Goal: Transaction & Acquisition: Purchase product/service

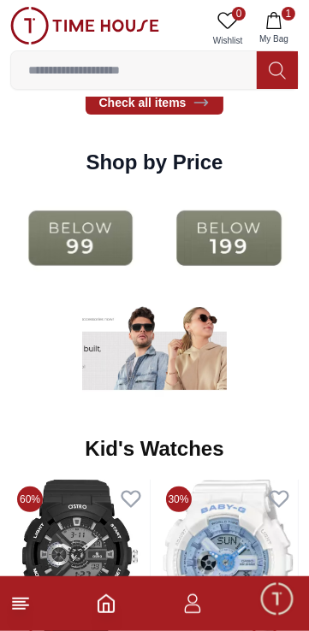
scroll to position [2164, 0]
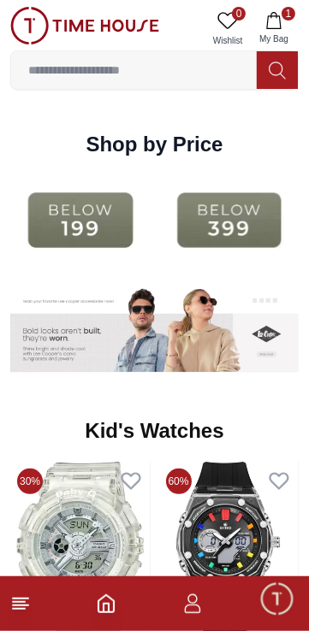
click at [203, 265] on img at bounding box center [229, 220] width 140 height 90
click at [202, 265] on img at bounding box center [229, 220] width 140 height 90
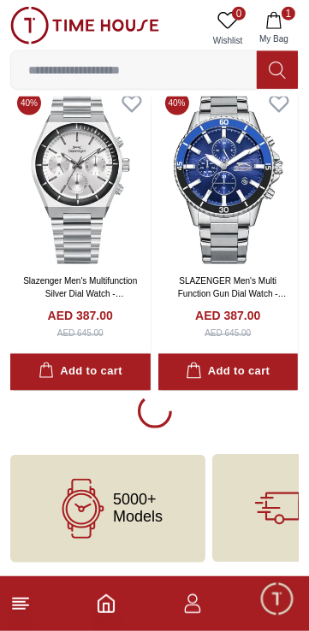
scroll to position [3117, 0]
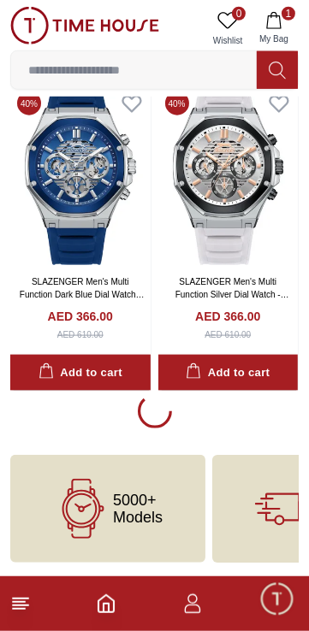
scroll to position [9594, 0]
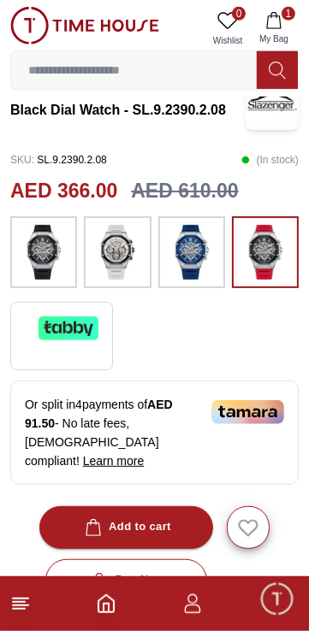
scroll to position [390, 0]
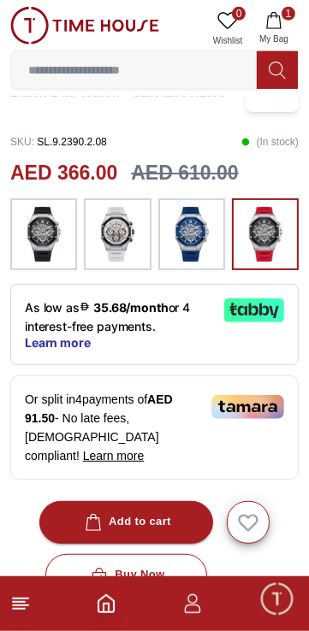
click at [63, 259] on img at bounding box center [43, 234] width 43 height 55
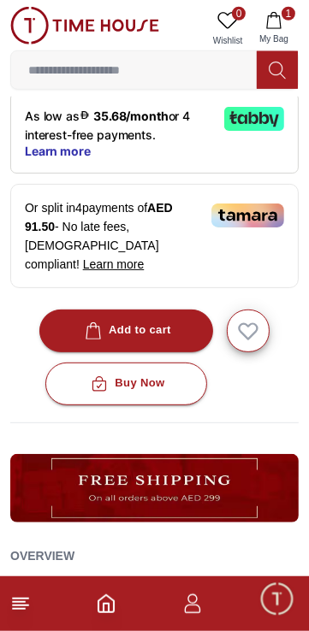
scroll to position [579, 0]
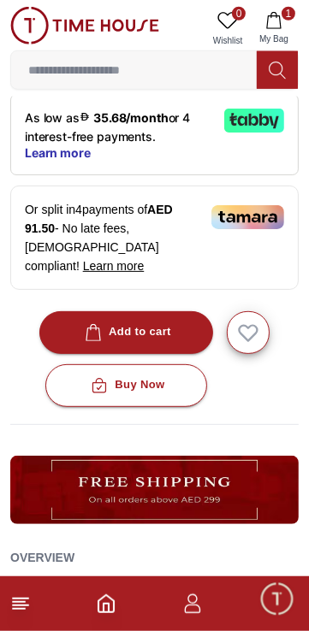
click at [171, 354] on button "Add to cart" at bounding box center [126, 332] width 174 height 43
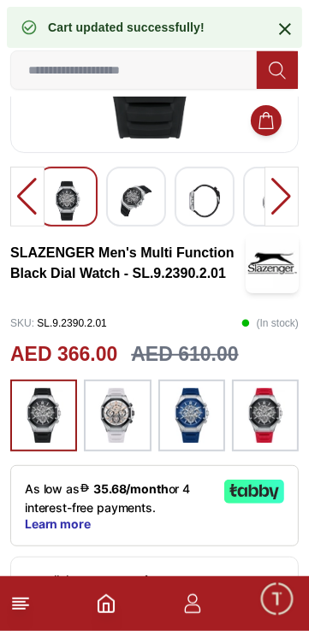
scroll to position [0, 0]
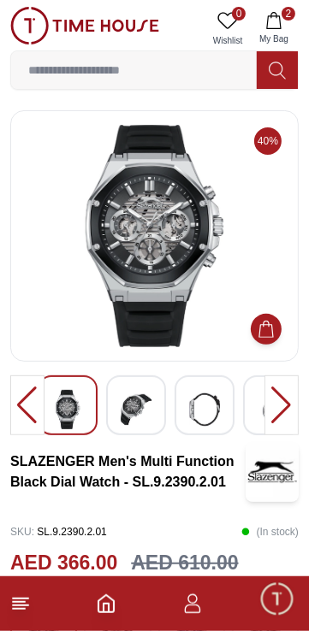
click at [33, 409] on div at bounding box center [27, 405] width 34 height 60
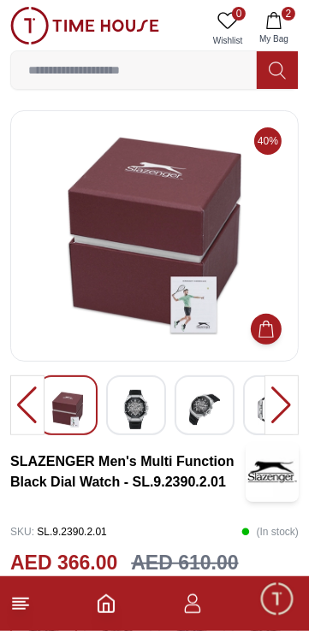
click at [25, 413] on div at bounding box center [27, 405] width 34 height 60
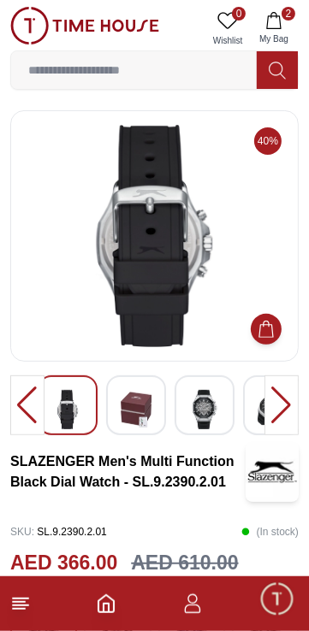
click at [27, 427] on div at bounding box center [27, 405] width 34 height 60
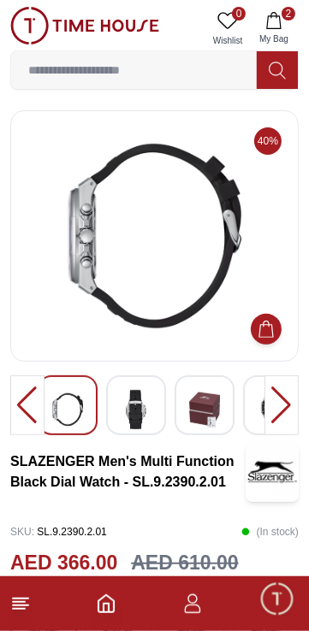
click at [29, 426] on div at bounding box center [27, 405] width 34 height 60
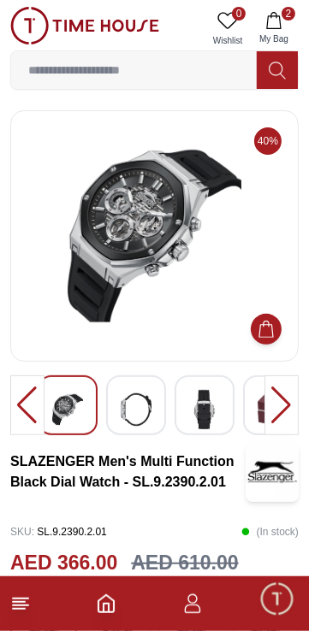
click at [27, 420] on div at bounding box center [27, 405] width 34 height 60
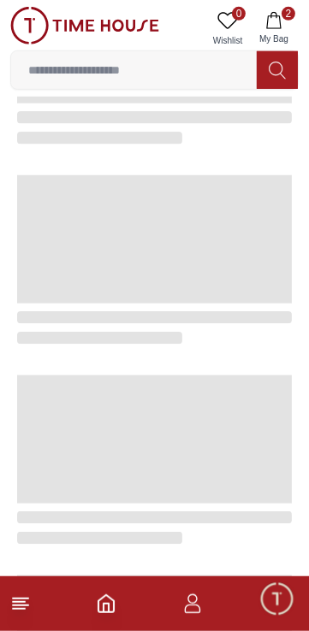
scroll to position [3161, 0]
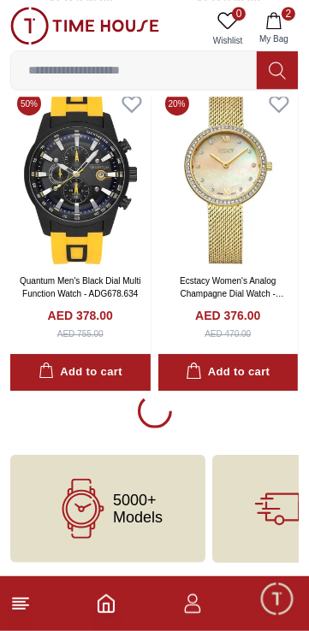
scroll to position [6531, 0]
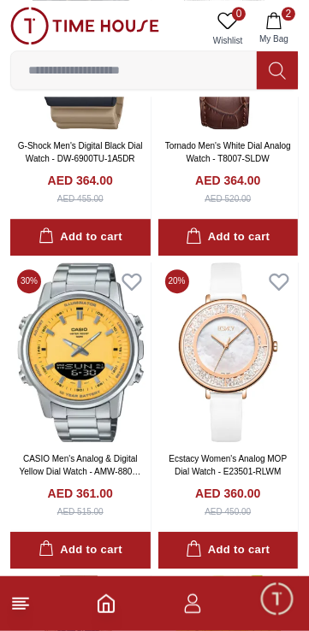
scroll to position [6476, 0]
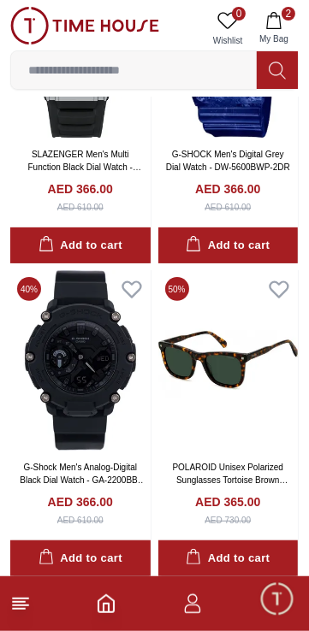
scroll to position [6531, 0]
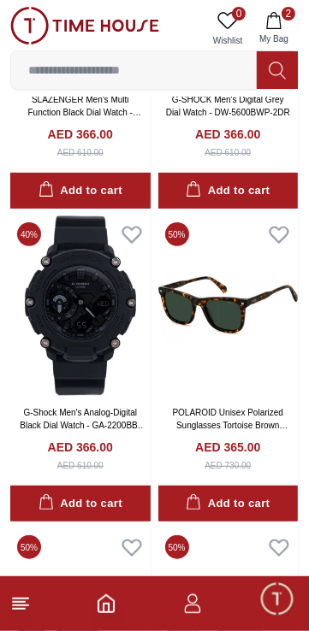
click at [207, 74] on input at bounding box center [133, 70] width 245 height 34
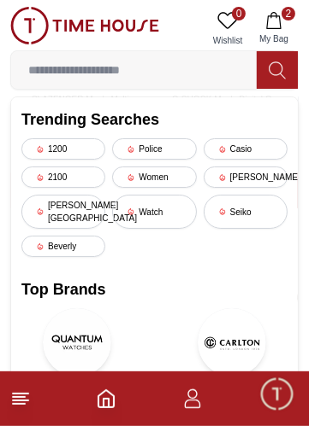
click at [173, 229] on div "Watch" at bounding box center [154, 212] width 84 height 34
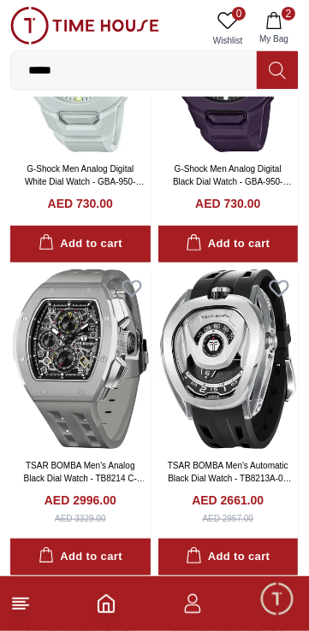
scroll to position [204, 0]
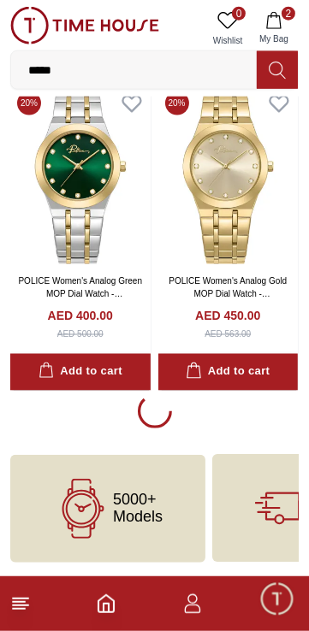
scroll to position [3161, 0]
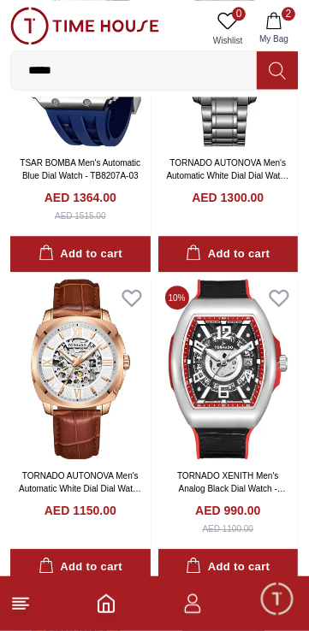
scroll to position [3655, 0]
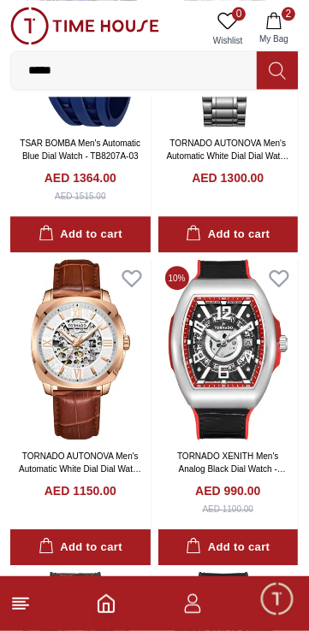
click at [233, 174] on link "TORNADO AUTONOVA Men's Automatic White Dial Dial Watch - T7316-XBXW" at bounding box center [227, 155] width 123 height 35
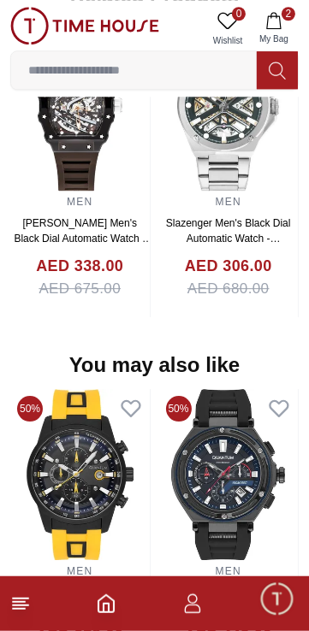
scroll to position [1556, 0]
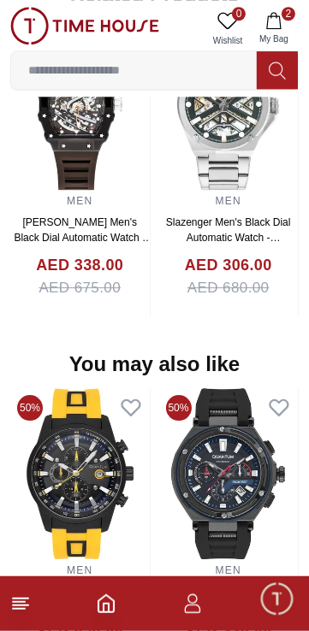
click at [245, 259] on link "Slazenger Men's Black Dial Automatic Watch - SL.9.2264.1.02" at bounding box center [228, 237] width 125 height 43
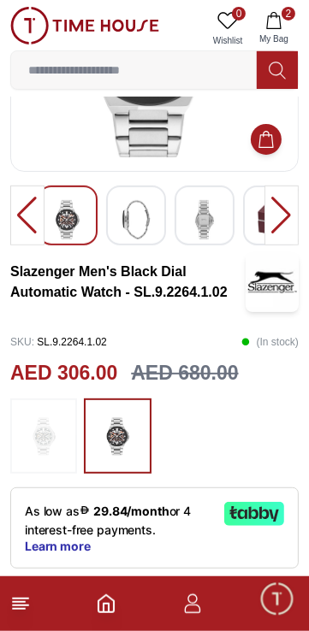
scroll to position [191, 0]
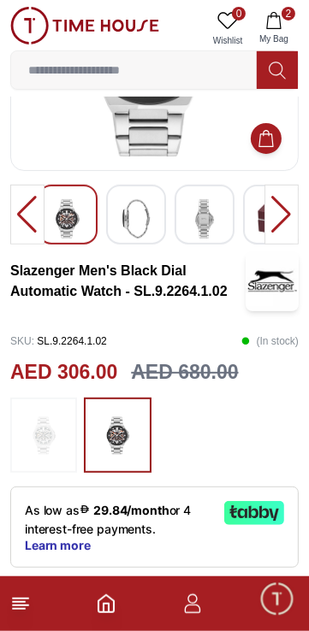
click at [55, 448] on img at bounding box center [43, 435] width 43 height 58
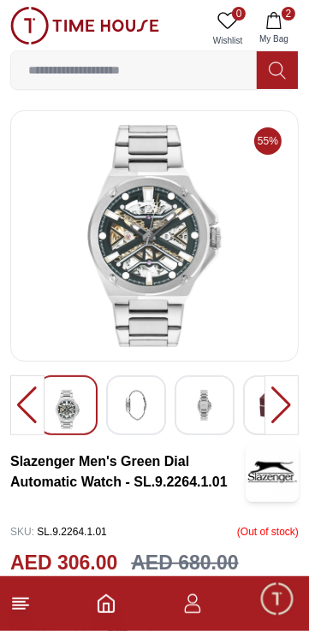
click at [26, 411] on div at bounding box center [27, 405] width 34 height 60
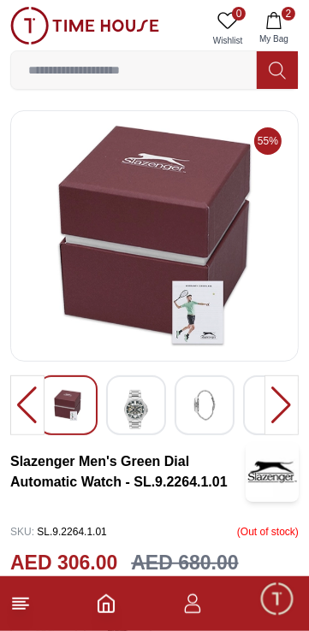
click at [21, 405] on div at bounding box center [27, 405] width 34 height 60
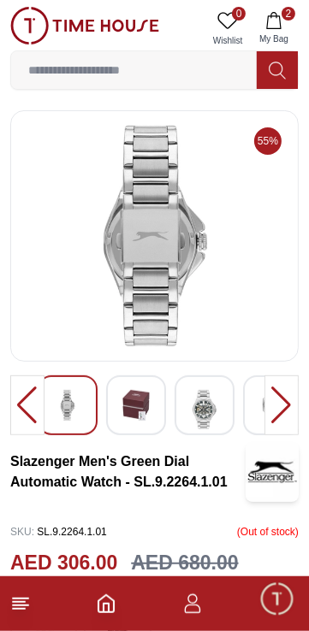
click at [26, 408] on div at bounding box center [27, 405] width 34 height 60
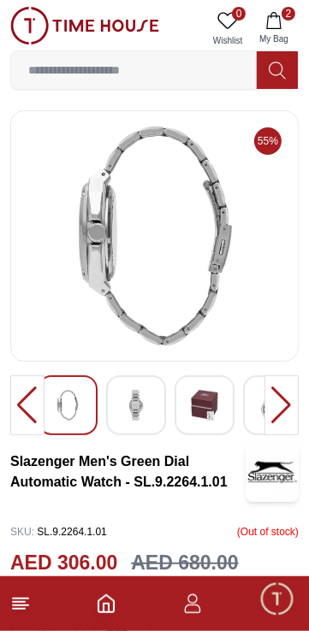
click at [26, 411] on div at bounding box center [27, 405] width 34 height 60
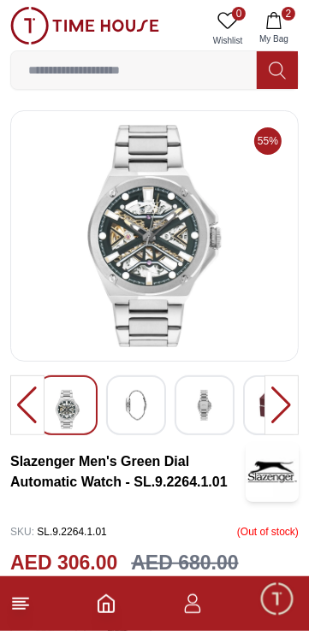
click at [23, 410] on div at bounding box center [27, 405] width 34 height 60
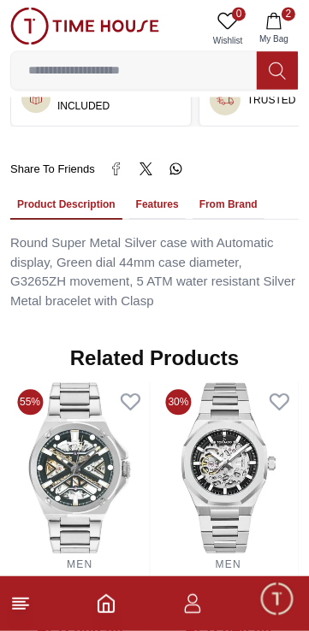
scroll to position [1165, 0]
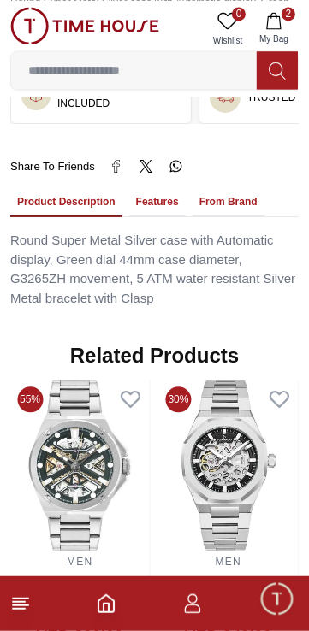
click at [164, 217] on button "Features" at bounding box center [157, 202] width 56 height 29
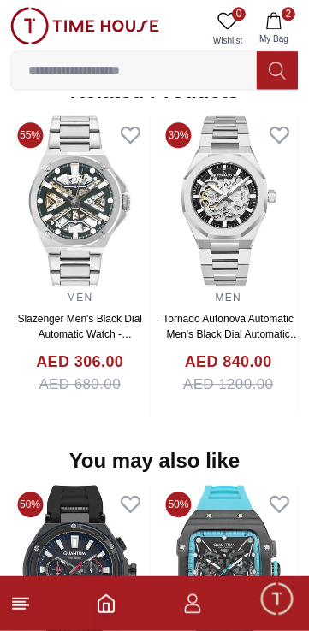
scroll to position [1352, 0]
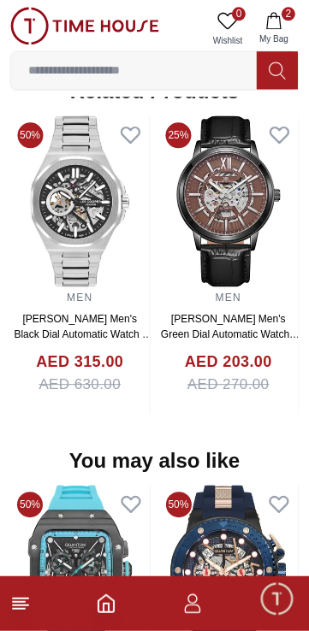
click at [152, 356] on link "[PERSON_NAME] Men's Black Dial Automatic Watch - LC07977.350" at bounding box center [83, 334] width 138 height 43
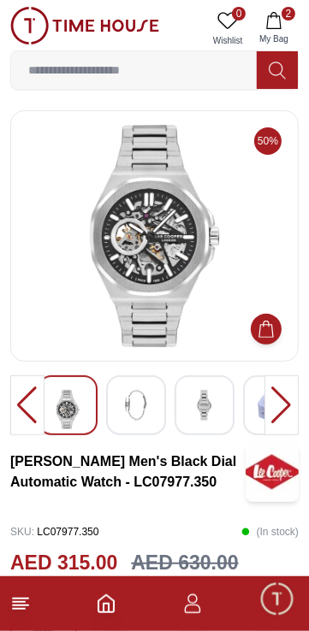
click at [30, 409] on div at bounding box center [27, 405] width 34 height 60
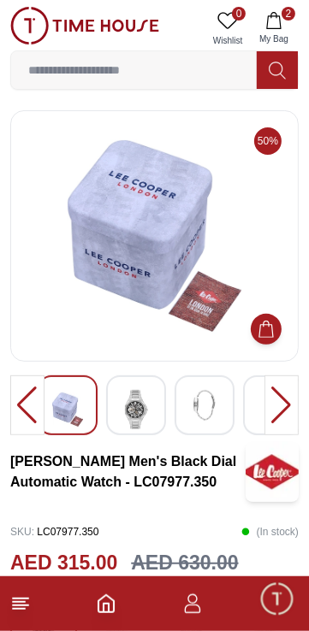
click at [26, 422] on div at bounding box center [27, 405] width 34 height 60
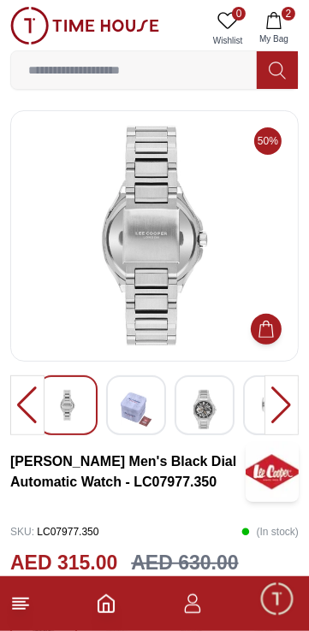
click at [26, 423] on div at bounding box center [27, 405] width 34 height 60
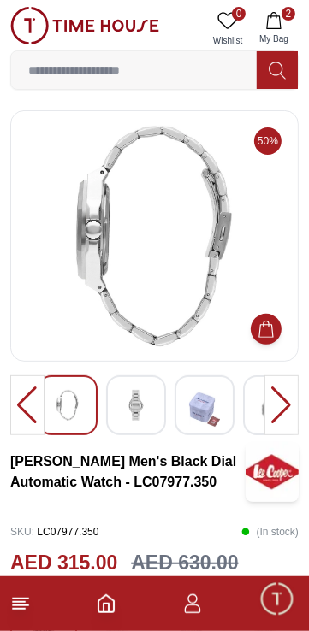
click at [28, 420] on div at bounding box center [27, 405] width 34 height 60
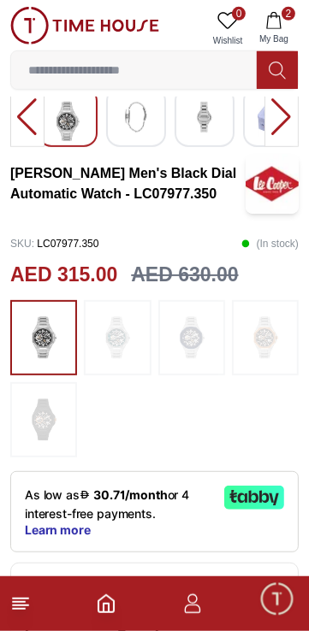
scroll to position [308, 0]
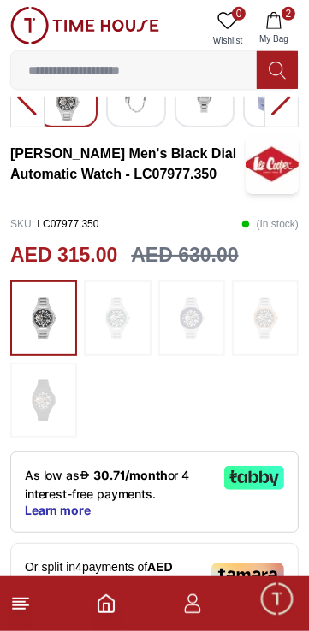
click at [195, 339] on img at bounding box center [191, 318] width 43 height 58
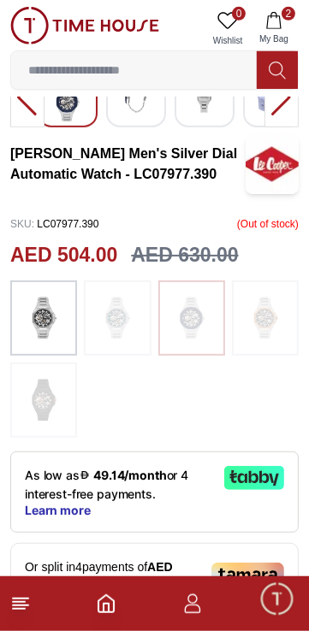
click at [52, 347] on img at bounding box center [43, 318] width 43 height 58
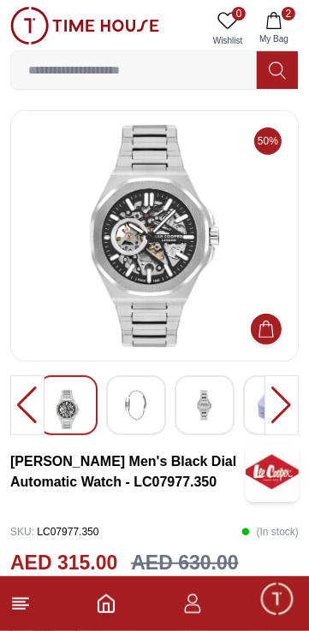
click at [29, 403] on div at bounding box center [27, 405] width 34 height 60
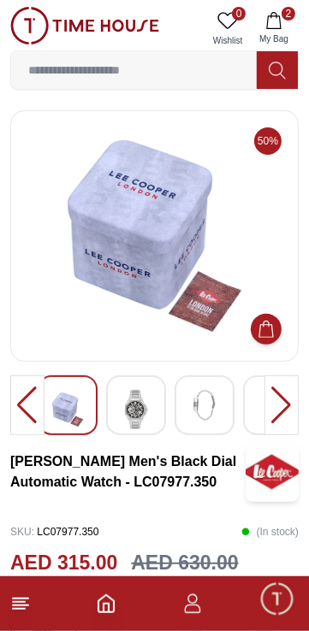
click at [27, 416] on div at bounding box center [27, 405] width 34 height 60
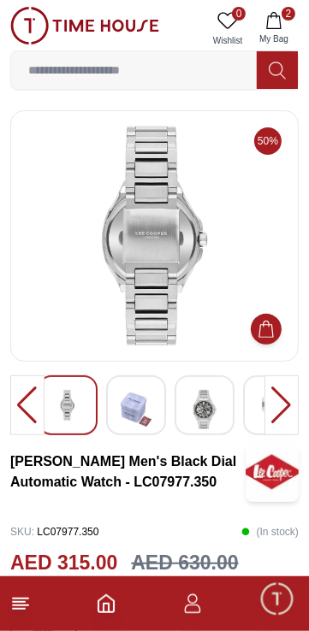
click at [28, 415] on div at bounding box center [27, 405] width 34 height 60
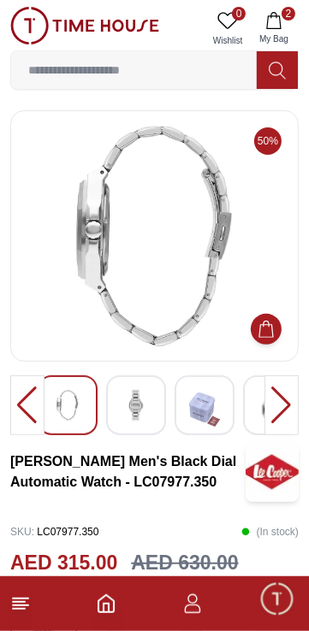
click at [30, 417] on div at bounding box center [27, 405] width 34 height 60
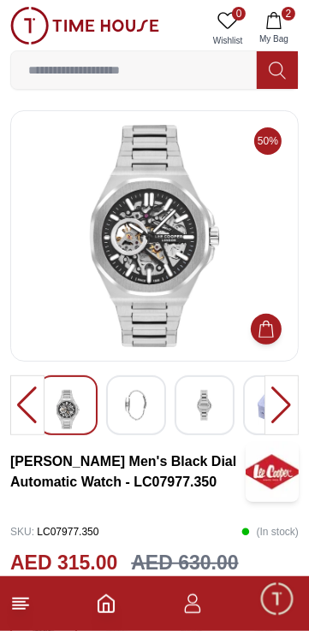
click at [26, 417] on div at bounding box center [27, 405] width 34 height 60
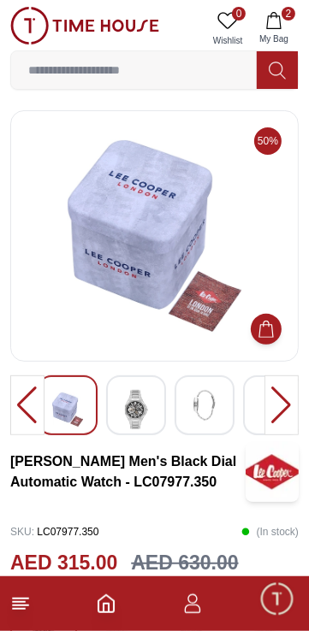
click at [27, 410] on div at bounding box center [27, 405] width 34 height 60
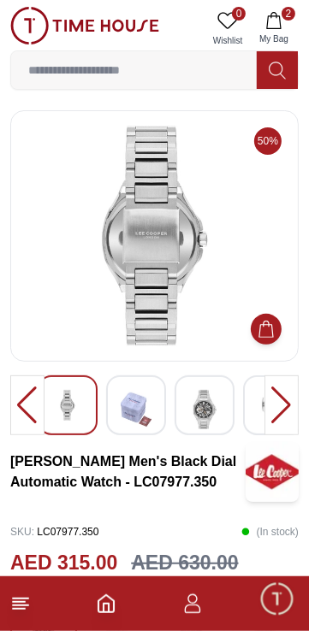
click at [27, 412] on div at bounding box center [27, 405] width 34 height 60
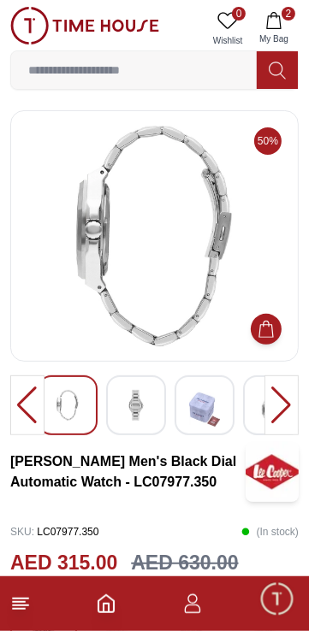
click at [28, 410] on div at bounding box center [27, 405] width 34 height 60
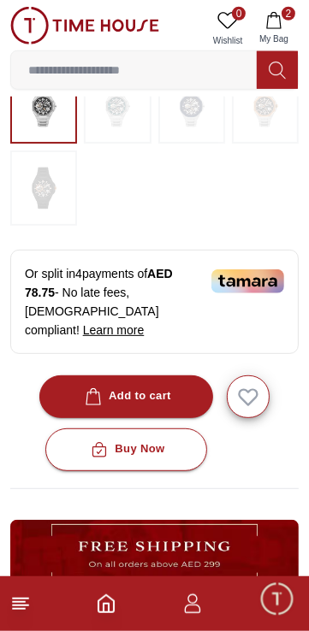
scroll to position [521, 0]
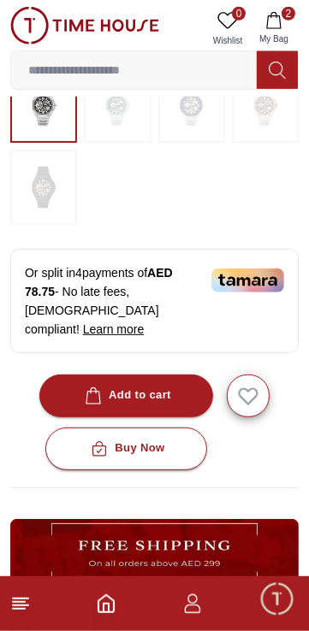
click at [178, 417] on button "Add to cart" at bounding box center [126, 395] width 174 height 43
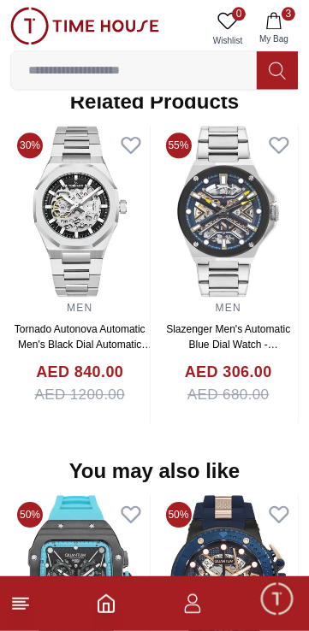
scroll to position [1418, 0]
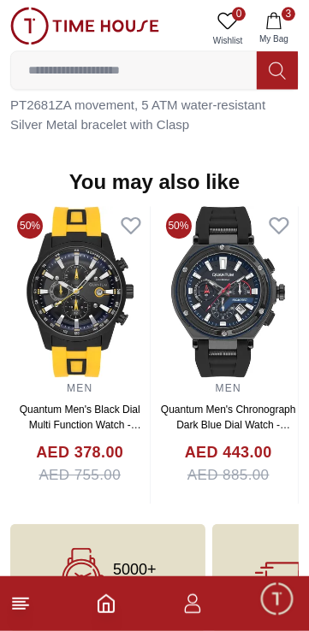
scroll to position [1474, 0]
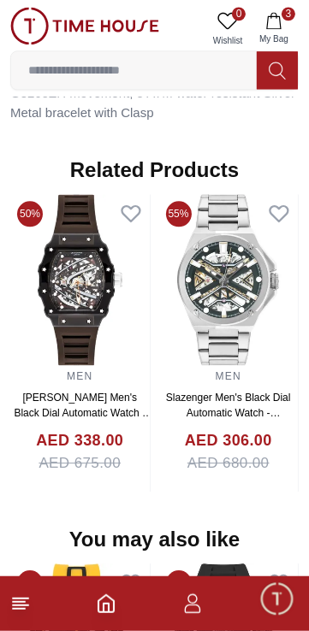
click at [277, 34] on span "My Bag" at bounding box center [273, 38] width 43 height 13
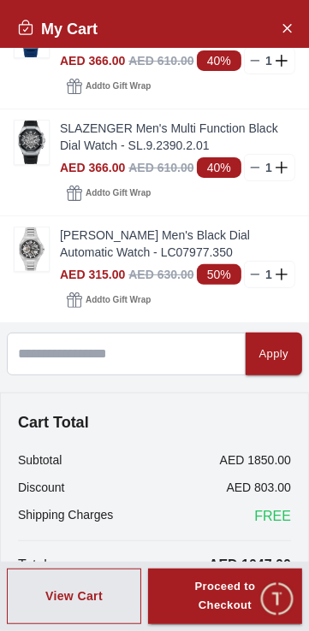
scroll to position [85, 0]
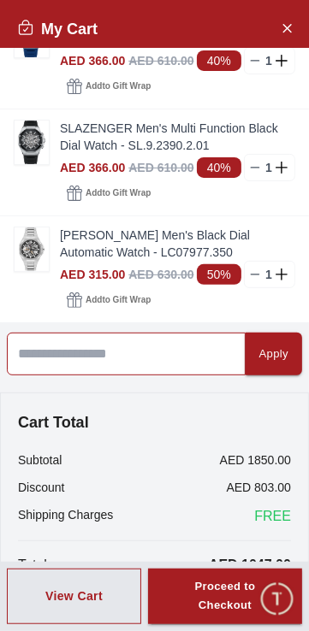
click at [171, 375] on input at bounding box center [126, 353] width 238 height 43
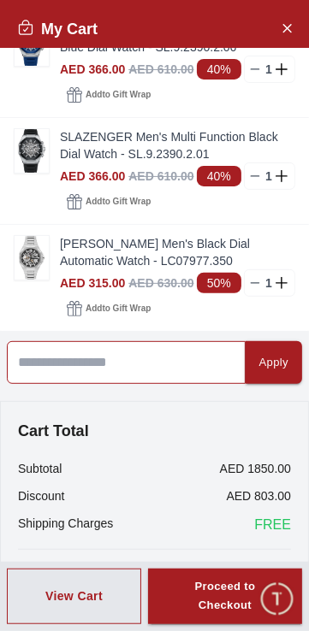
scroll to position [0, 0]
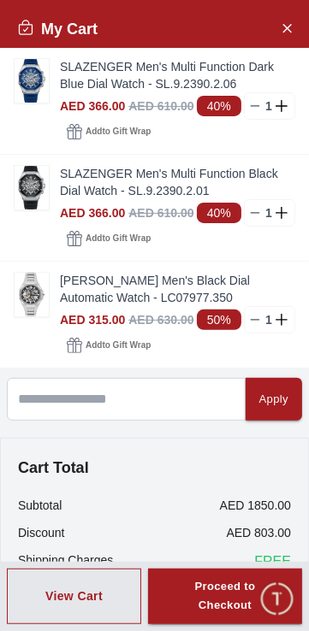
click at [266, 409] on div "Apply" at bounding box center [273, 400] width 29 height 20
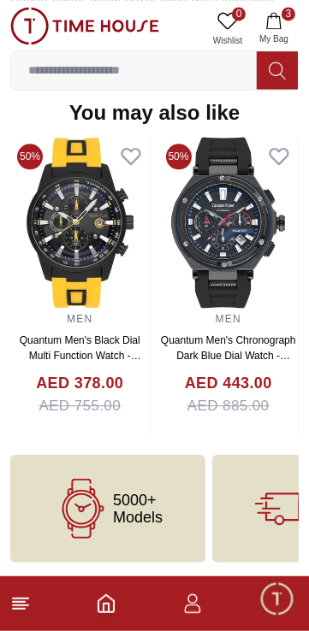
scroll to position [191, 0]
